Goal: Browse casually: Explore the website without a specific task or goal

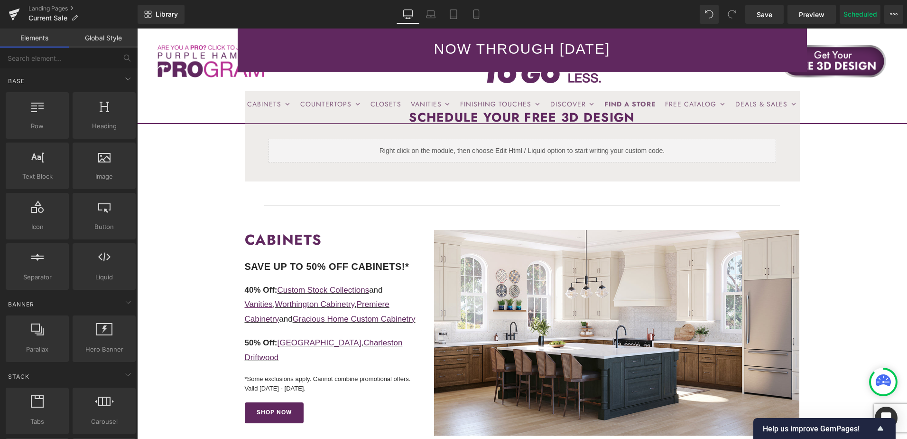
scroll to position [95, 0]
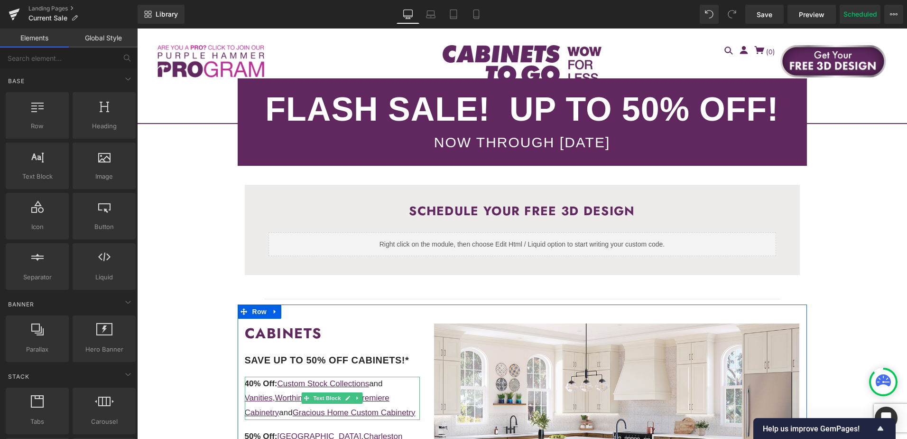
click at [406, 411] on p "40% Off: Custom Stock Collections and Vanities , Worthington Cabinetry , Premie…" at bounding box center [333, 398] width 176 height 44
click at [391, 412] on p "40% Off: Custom Stock Collections and Vanities , Worthington Cabinetry , Premie…" at bounding box center [333, 398] width 176 height 44
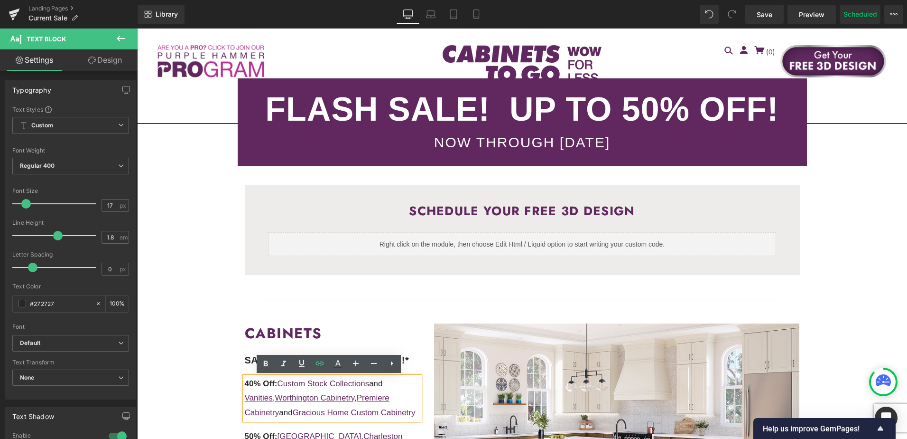
click at [302, 420] on p "40% Off: Custom Stock Collections and Vanities , Worthington Cabinetry , Premie…" at bounding box center [333, 398] width 176 height 44
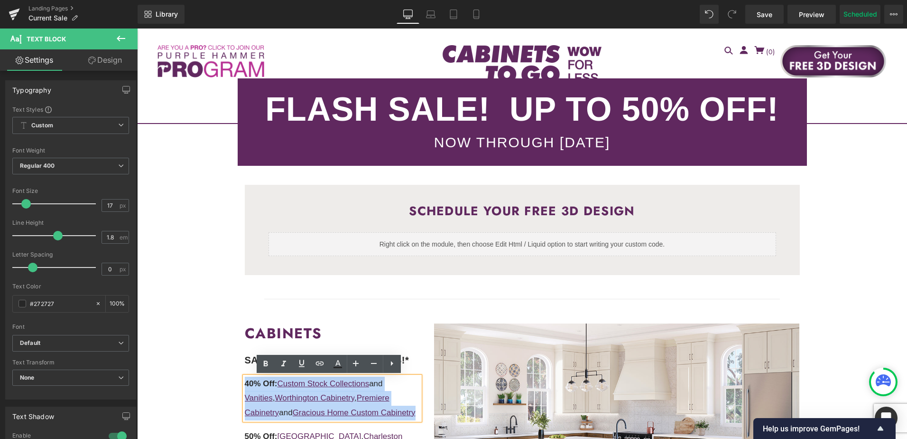
scroll to position [142, 0]
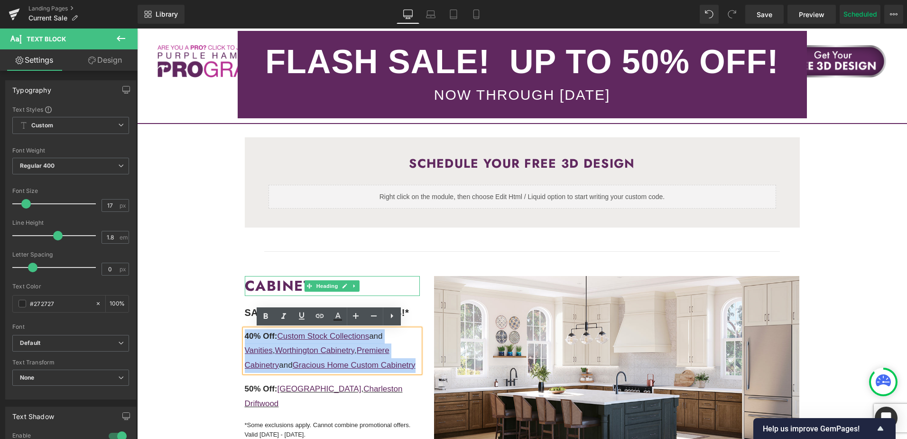
click at [300, 373] on p "40% Off: Custom Stock Collections and Vanities , Worthington Cabinetry , Premie…" at bounding box center [333, 351] width 176 height 44
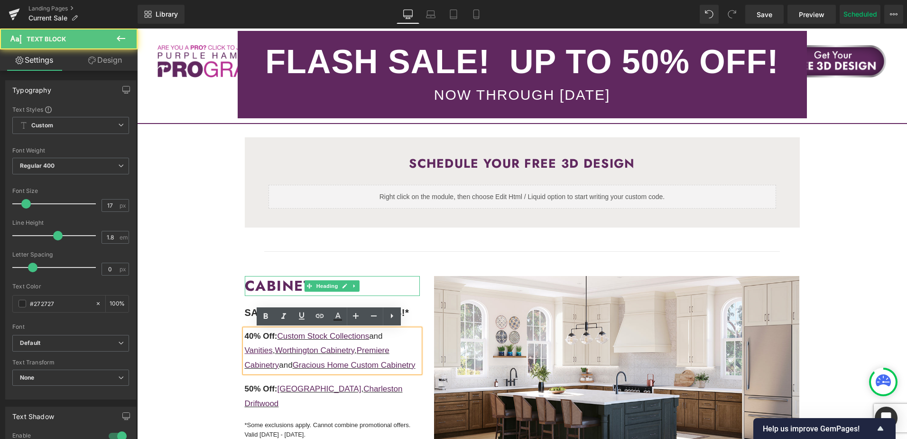
click at [351, 373] on p "40% Off: Custom Stock Collections and Vanities , Worthington Cabinetry , Premie…" at bounding box center [333, 351] width 176 height 44
click at [347, 373] on p "40% Off: Custom Stock Collections and Vanities , Worthington Cabinetry , Premie…" at bounding box center [333, 351] width 176 height 44
click at [346, 373] on p "40% Off: Custom Stock Collections and Vanities , Worthington Cabinetry , Premie…" at bounding box center [333, 351] width 176 height 44
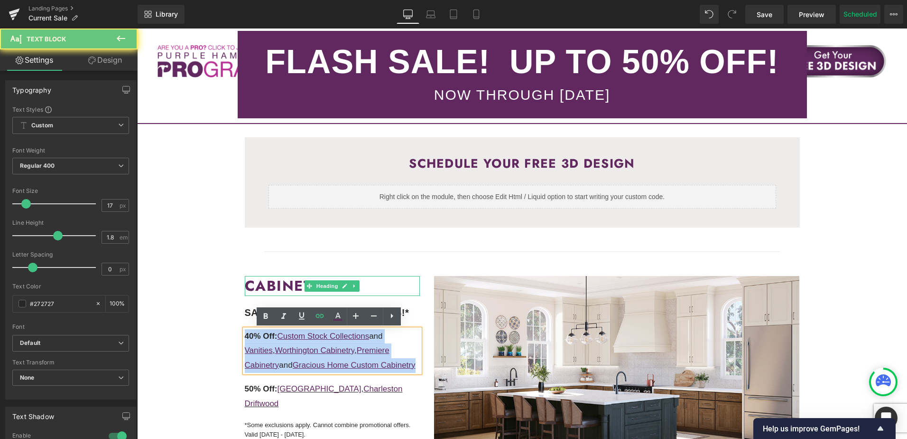
click at [346, 373] on p "40% Off: Custom Stock Collections and Vanities , Worthington Cabinetry , Premie…" at bounding box center [333, 351] width 176 height 44
